Goal: Book appointment/travel/reservation

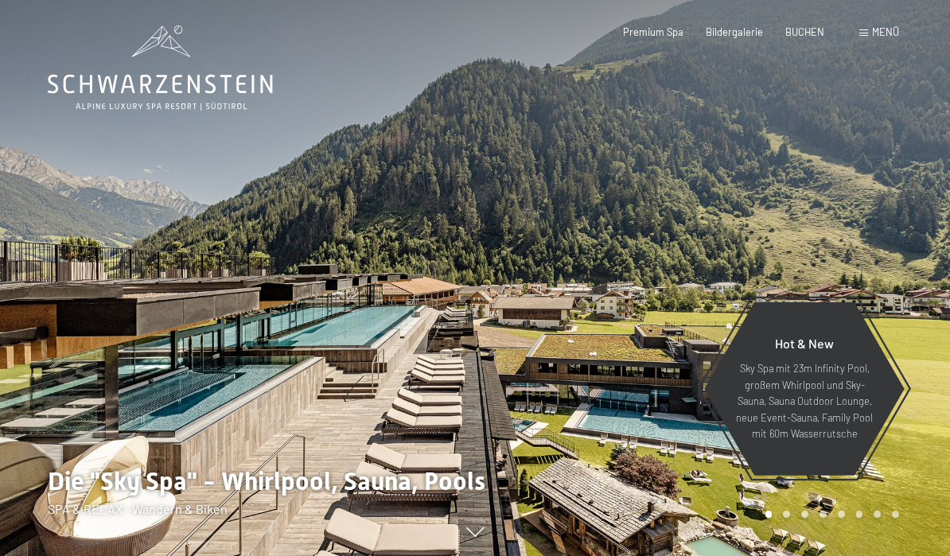
click at [813, 27] on span "BUCHEN" at bounding box center [804, 31] width 39 height 13
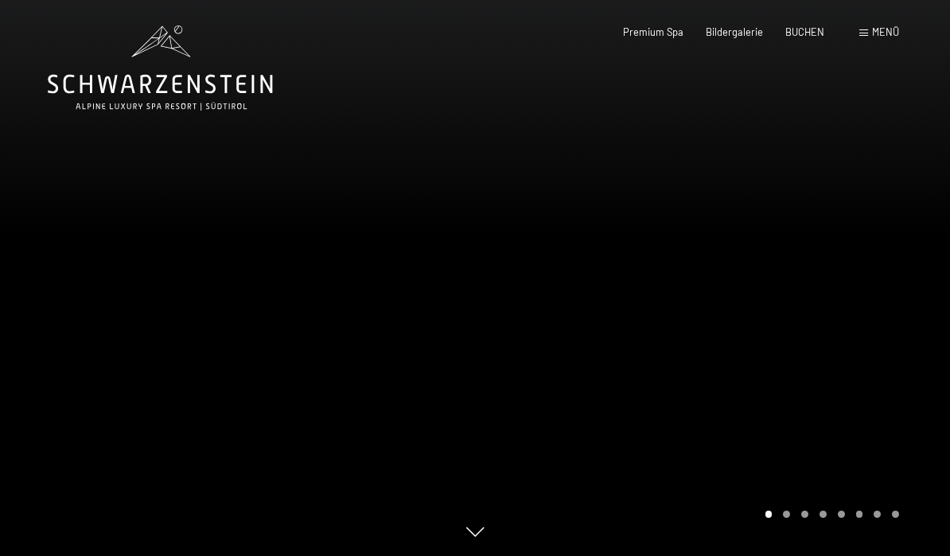
click at [879, 33] on span "Menü" at bounding box center [885, 31] width 27 height 13
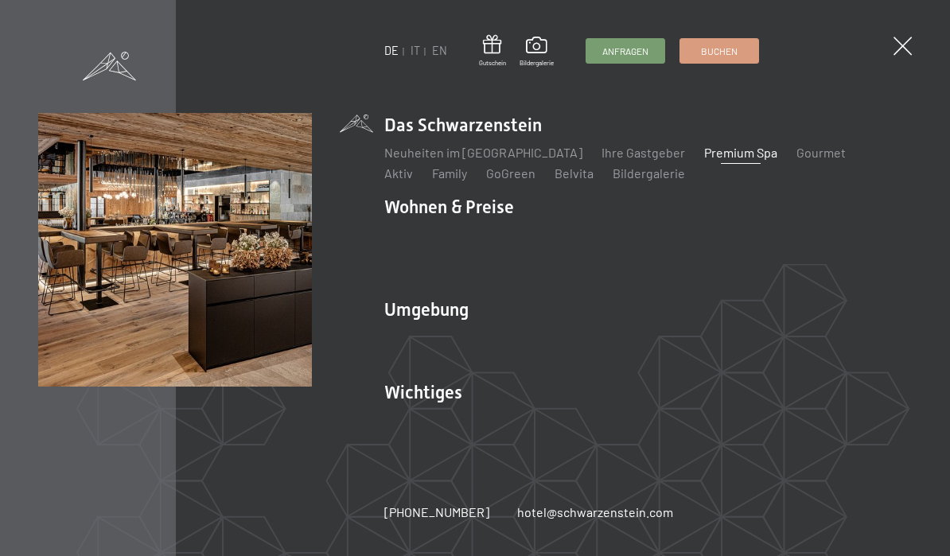
click at [411, 49] on link "IT" at bounding box center [416, 51] width 10 height 14
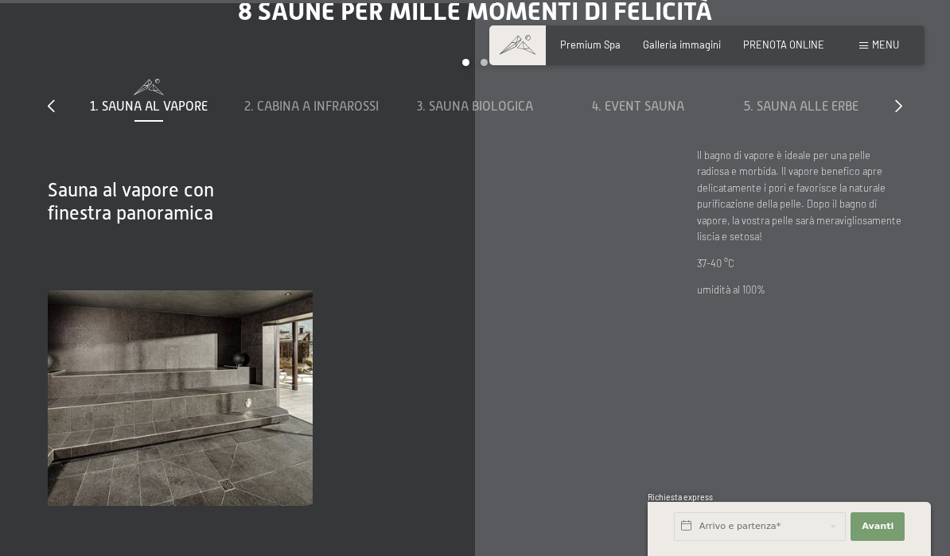
scroll to position [4003, 0]
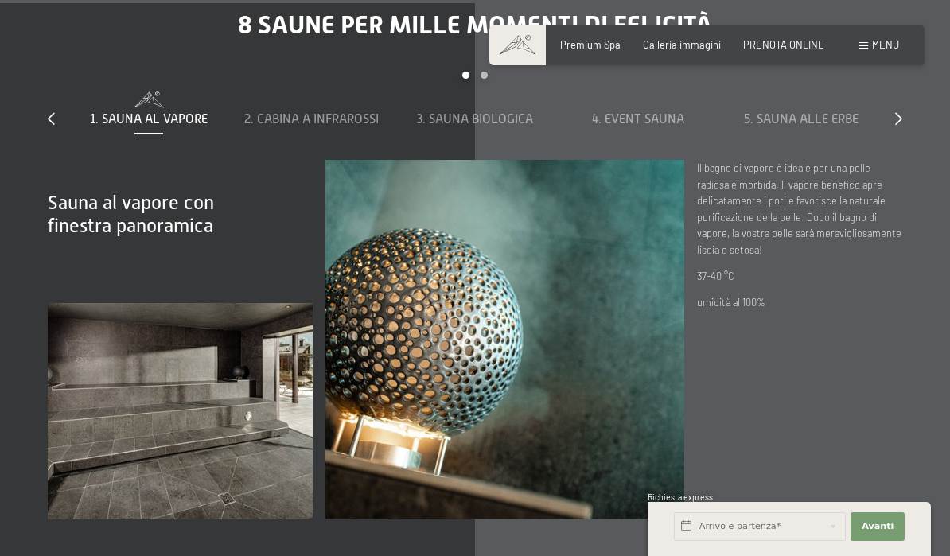
click at [322, 112] on span "2. Cabina a infrarossi" at bounding box center [311, 119] width 134 height 14
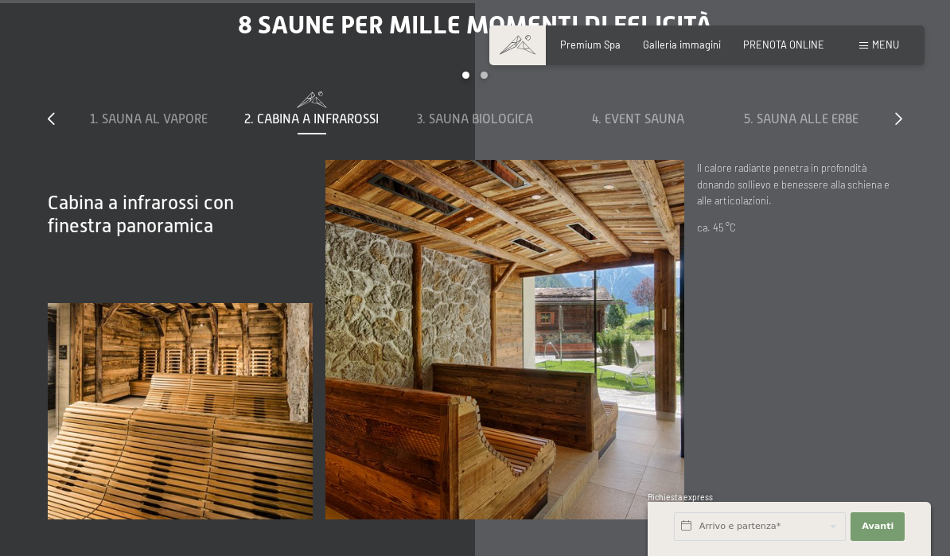
click at [458, 112] on span "3. Sauna biologica" at bounding box center [475, 119] width 116 height 14
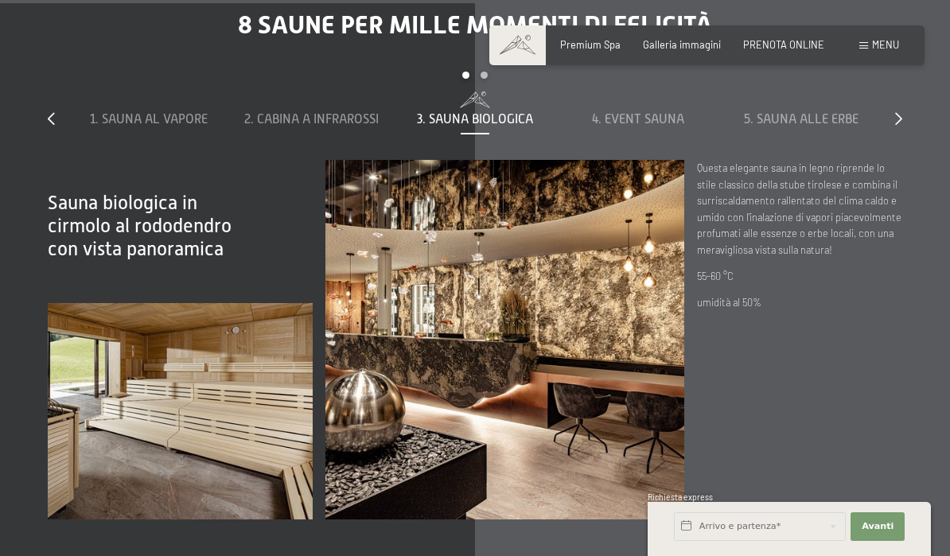
click at [651, 112] on span "4. Event Sauna" at bounding box center [638, 119] width 92 height 14
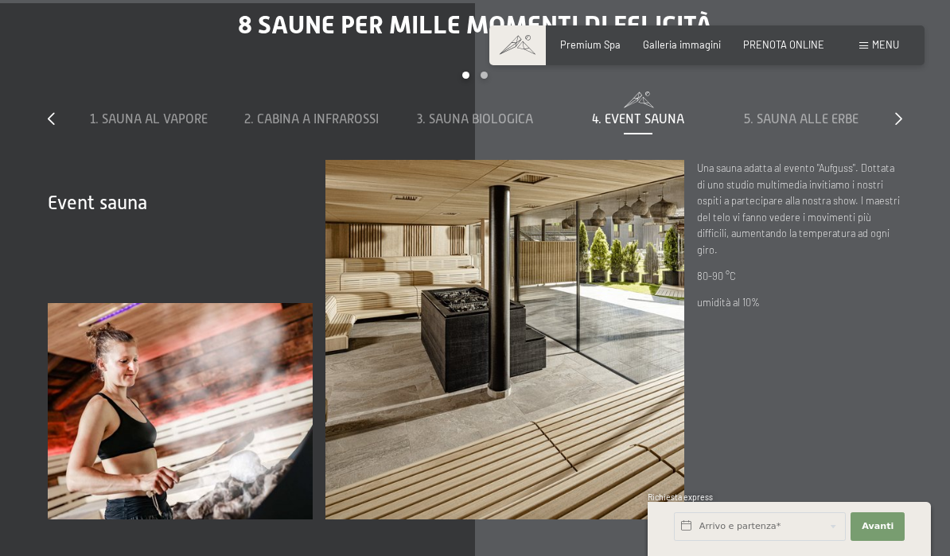
click at [827, 112] on span "5. Sauna alle erbe" at bounding box center [801, 119] width 115 height 14
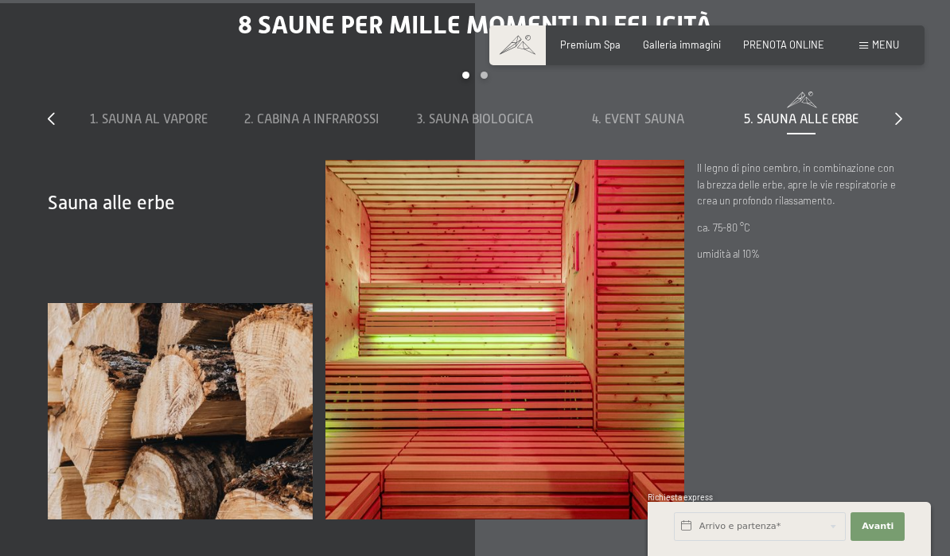
click at [896, 112] on icon at bounding box center [898, 118] width 7 height 13
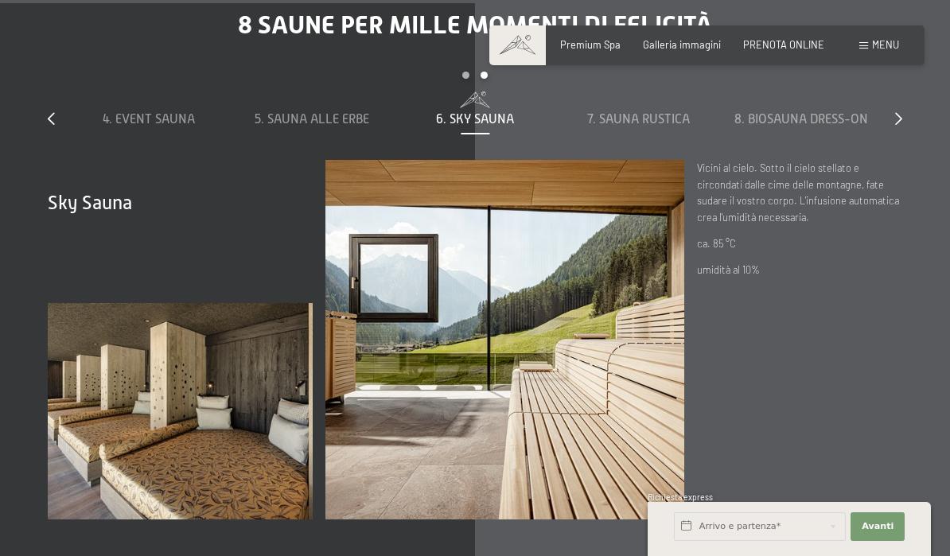
click at [671, 112] on span "7. Sauna rustica" at bounding box center [638, 119] width 103 height 14
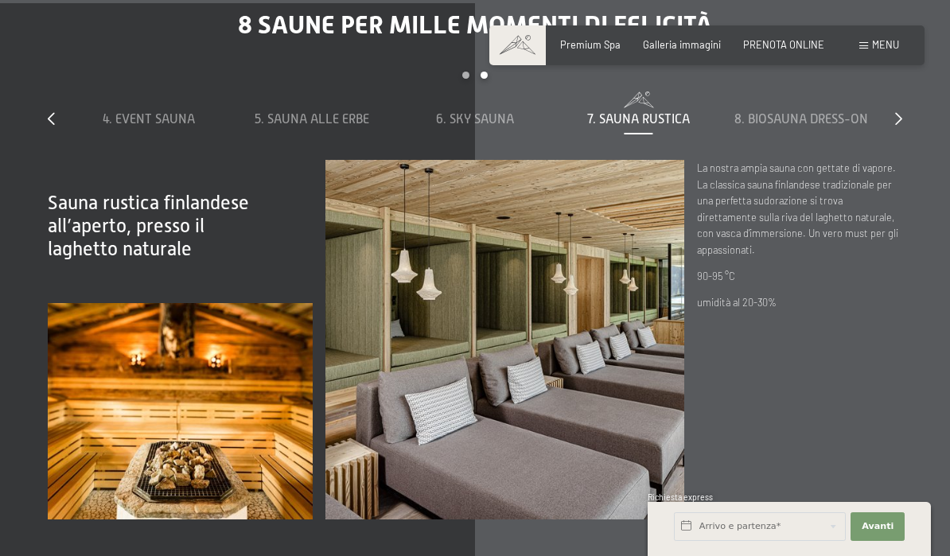
click at [843, 112] on span "8. Biosauna dress-on" at bounding box center [802, 119] width 134 height 14
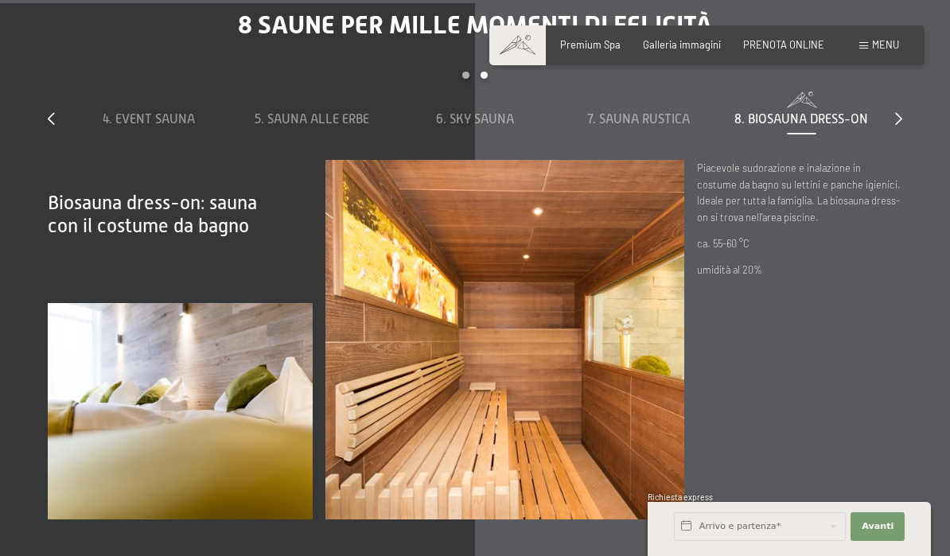
click at [897, 112] on icon at bounding box center [898, 118] width 7 height 13
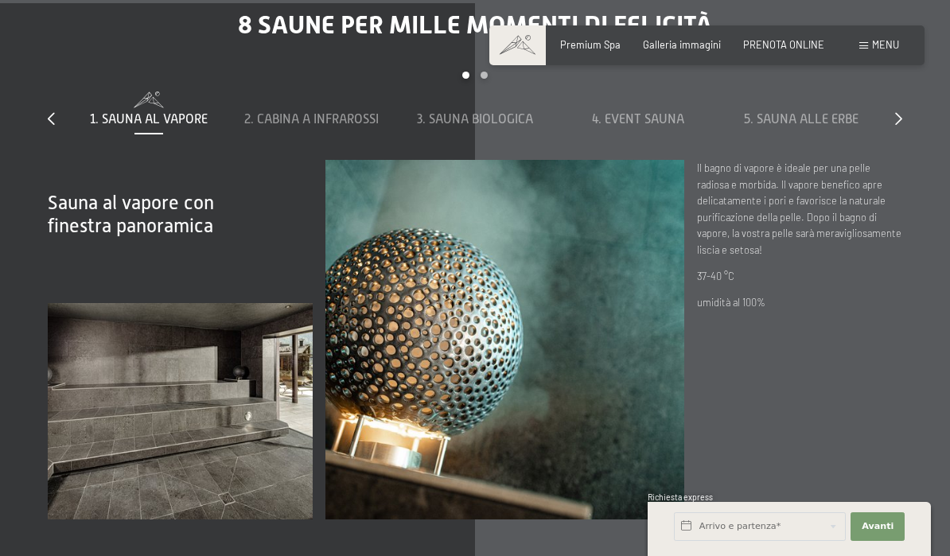
click at [613, 40] on span "Premium Spa" at bounding box center [590, 44] width 60 height 13
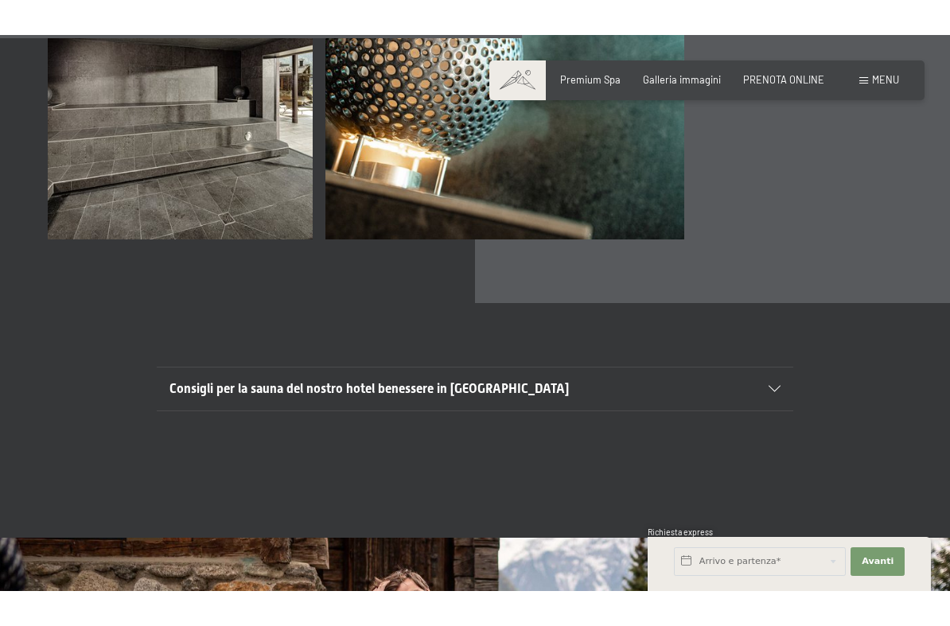
scroll to position [4320, 0]
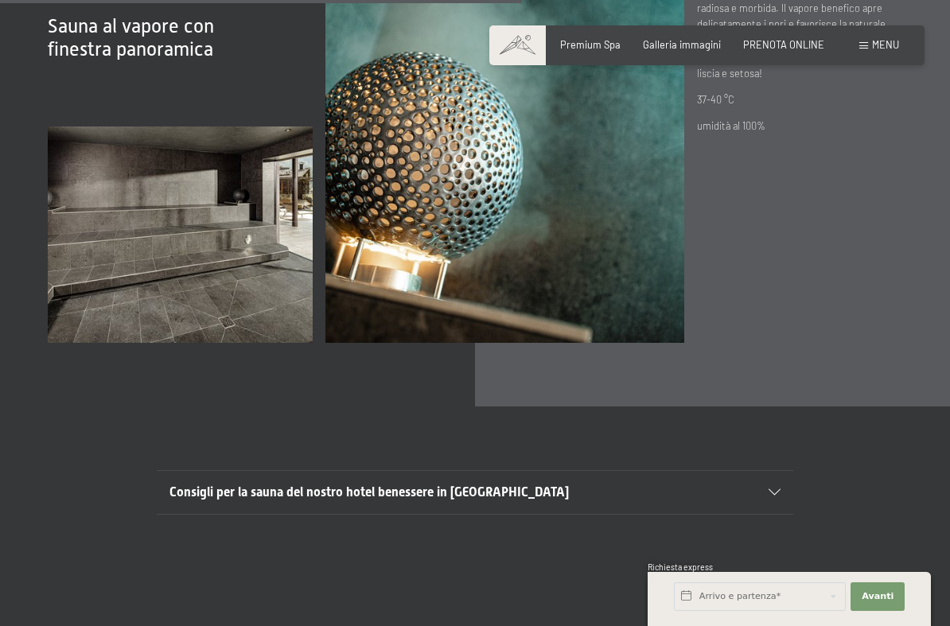
click at [773, 489] on icon at bounding box center [775, 492] width 12 height 6
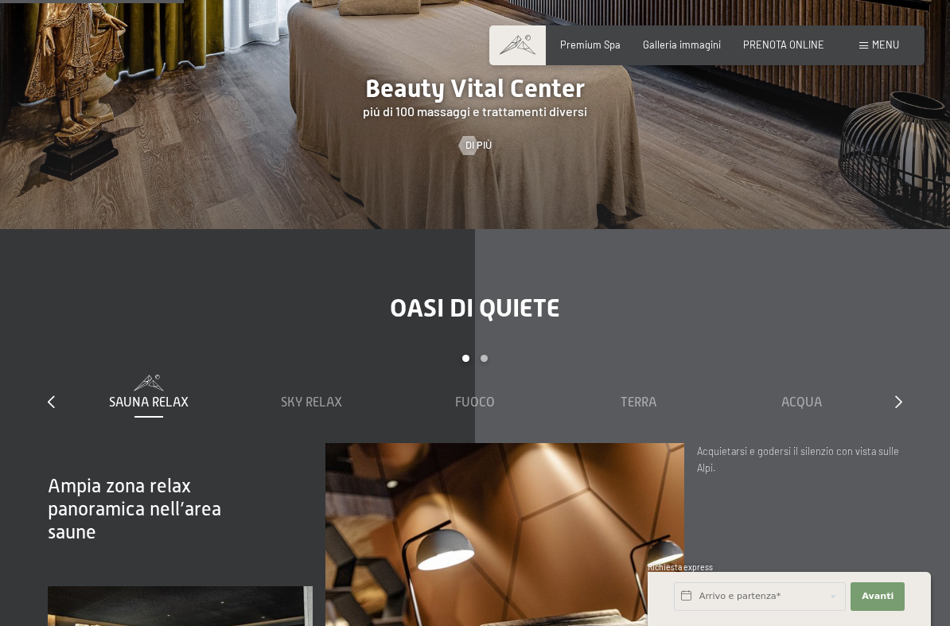
scroll to position [1582, 0]
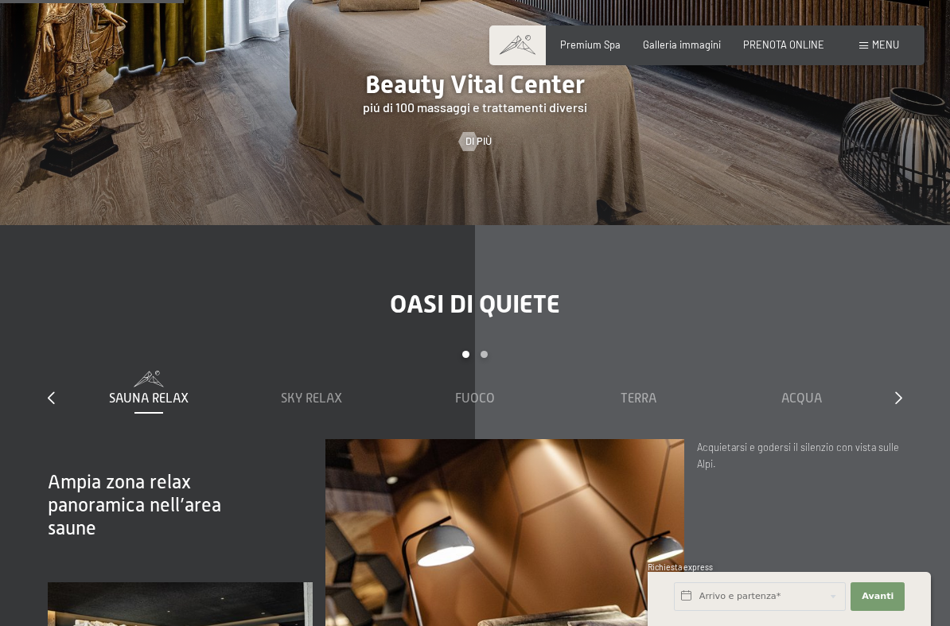
click at [308, 392] on span "Sky Relax" at bounding box center [311, 399] width 61 height 14
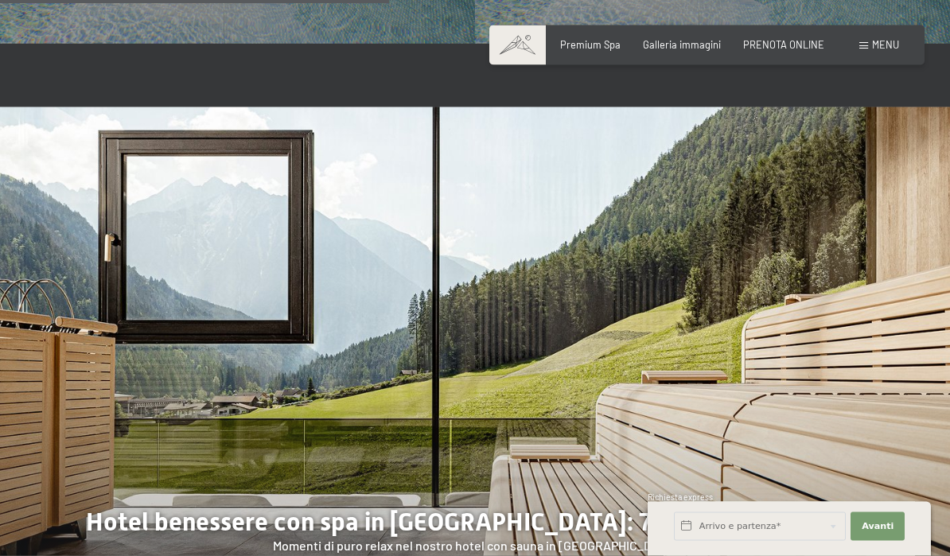
scroll to position [3286, 0]
click at [727, 527] on input "text" at bounding box center [760, 527] width 172 height 29
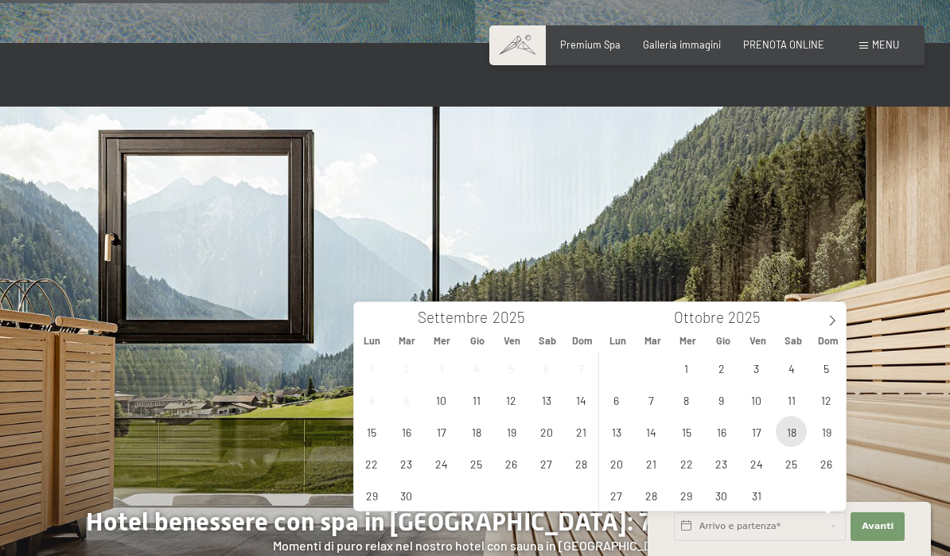
click at [788, 437] on span "18" at bounding box center [791, 431] width 31 height 31
click at [650, 464] on span "21" at bounding box center [651, 463] width 31 height 31
type input "[DATE] - [DATE]"
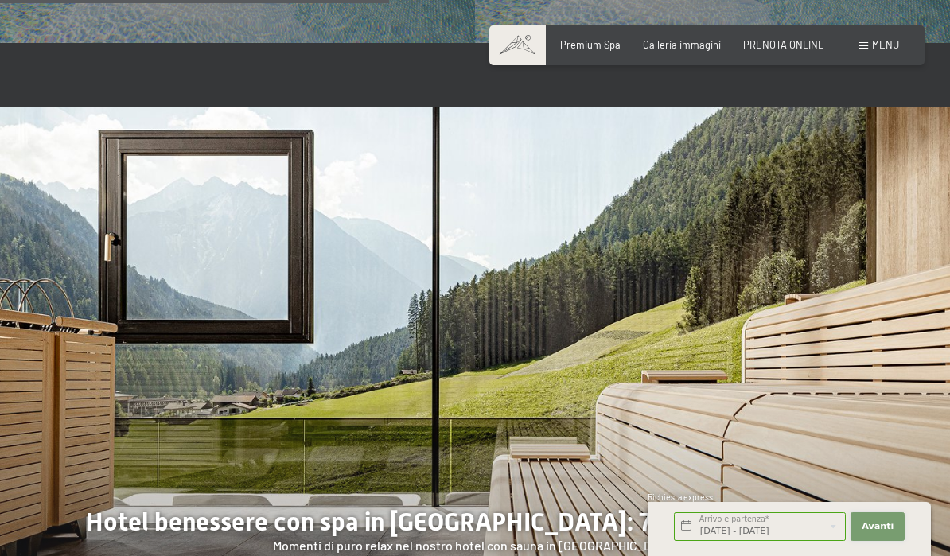
click at [877, 528] on span "Avanti" at bounding box center [878, 526] width 32 height 13
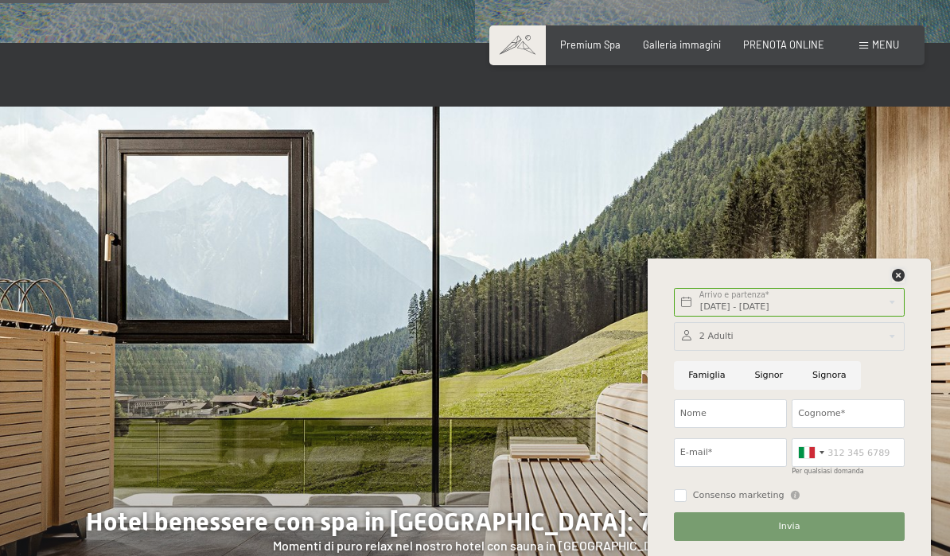
click at [899, 279] on icon at bounding box center [898, 275] width 13 height 13
